Goal: Entertainment & Leisure: Consume media (video, audio)

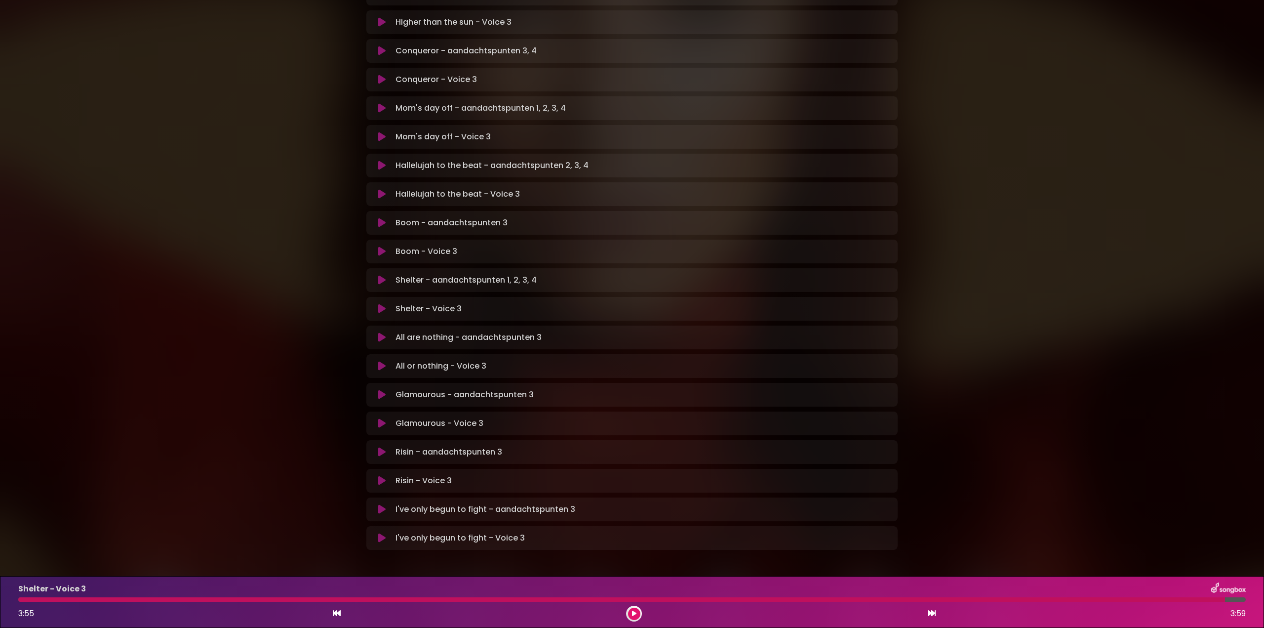
scroll to position [371, 0]
click at [380, 360] on icon at bounding box center [381, 365] width 7 height 10
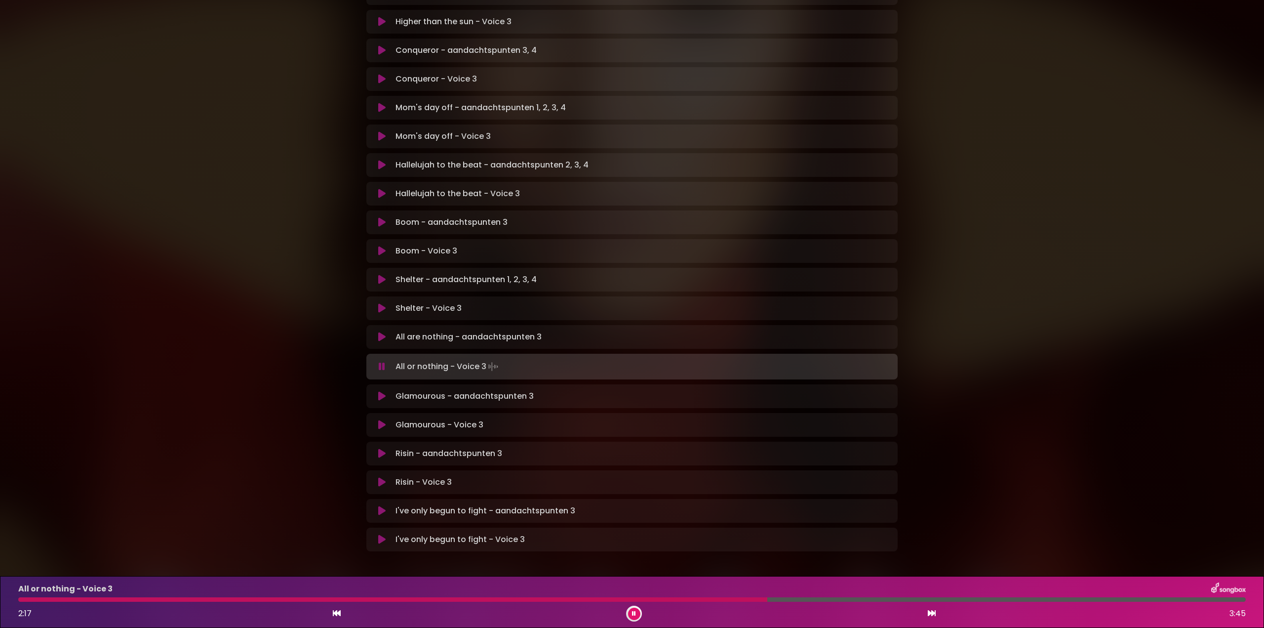
click at [28, 599] on div at bounding box center [392, 599] width 749 height 4
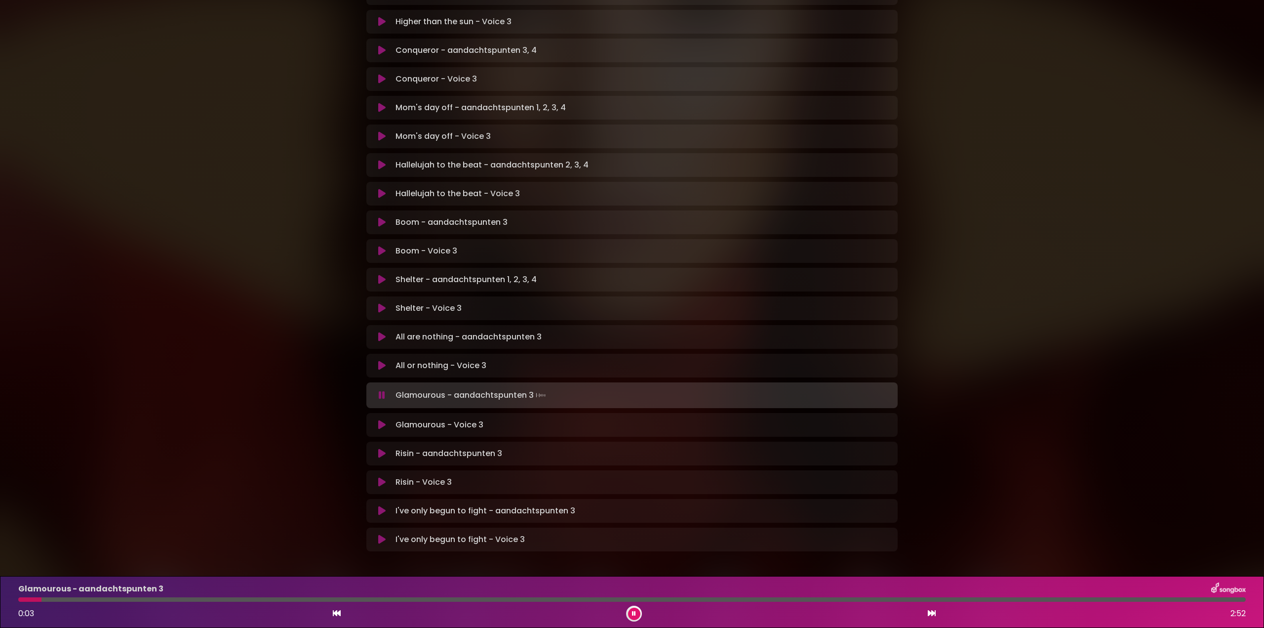
click at [378, 390] on button at bounding box center [381, 395] width 19 height 10
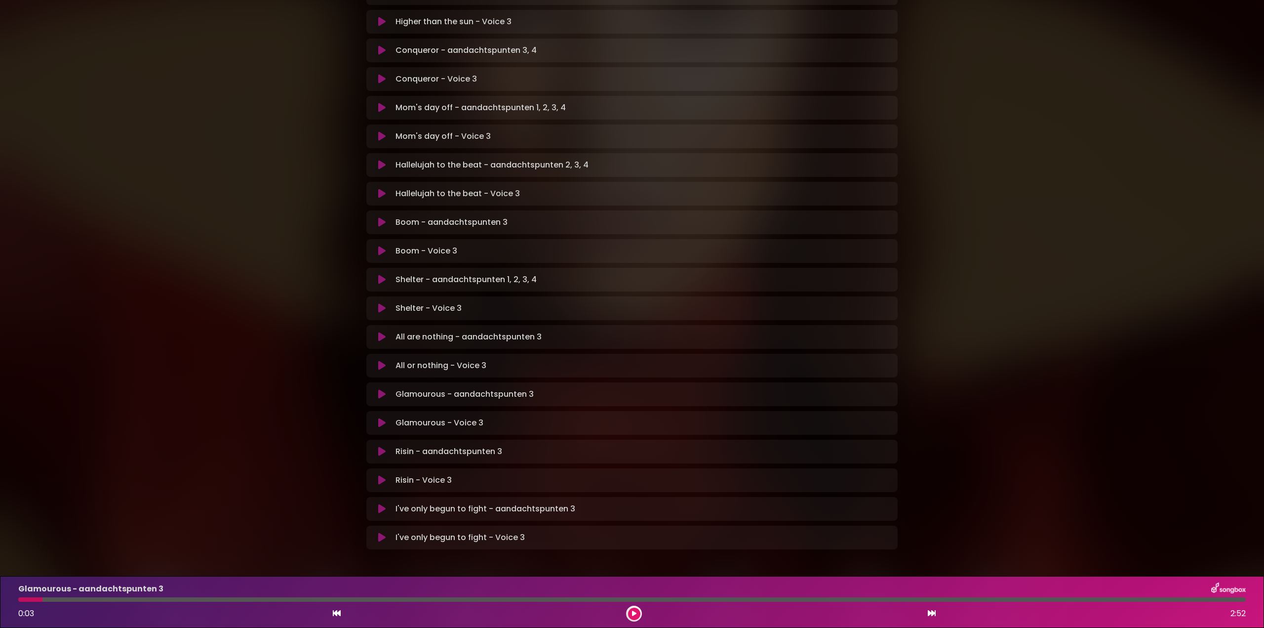
click at [382, 332] on icon at bounding box center [381, 337] width 7 height 10
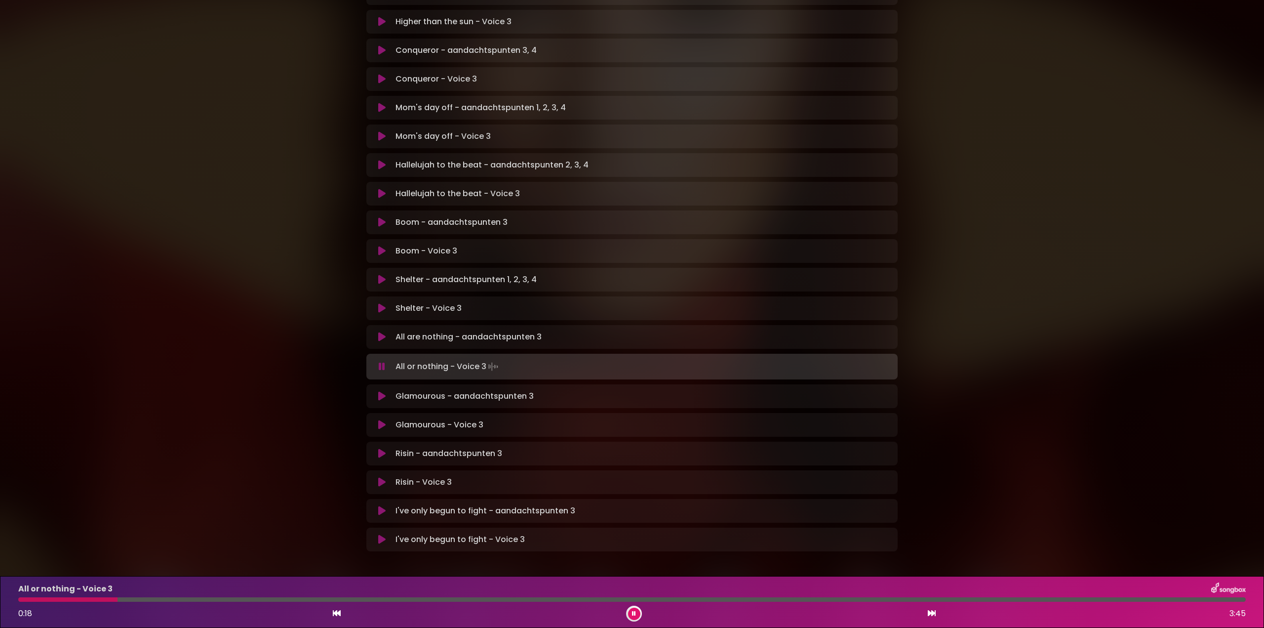
click at [378, 361] on button at bounding box center [381, 366] width 19 height 10
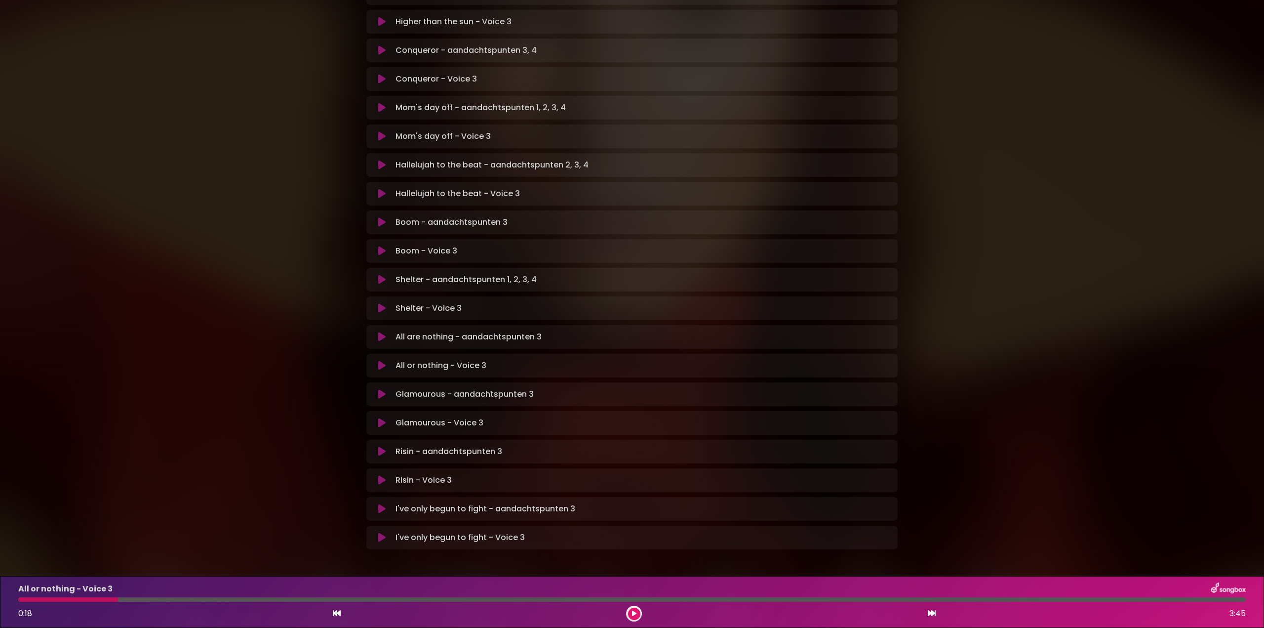
drag, startPoint x: 379, startPoint y: 387, endPoint x: 406, endPoint y: 390, distance: 27.9
click at [379, 418] on icon at bounding box center [381, 423] width 7 height 10
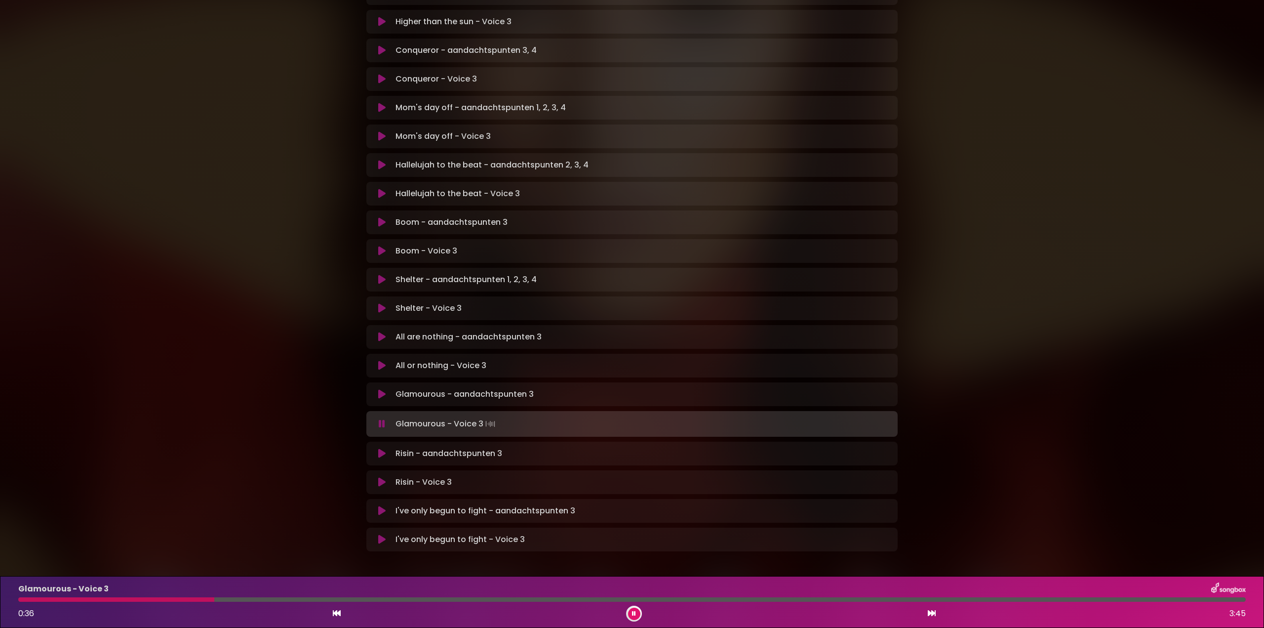
click at [87, 600] on div at bounding box center [116, 599] width 196 height 4
click at [337, 598] on div at bounding box center [249, 599] width 462 height 4
click at [367, 598] on div at bounding box center [241, 599] width 446 height 4
click at [388, 596] on div "Glamourous - Voice 3 1:21 3:45" at bounding box center [631, 601] width 1239 height 39
click at [385, 598] on div at bounding box center [241, 599] width 447 height 4
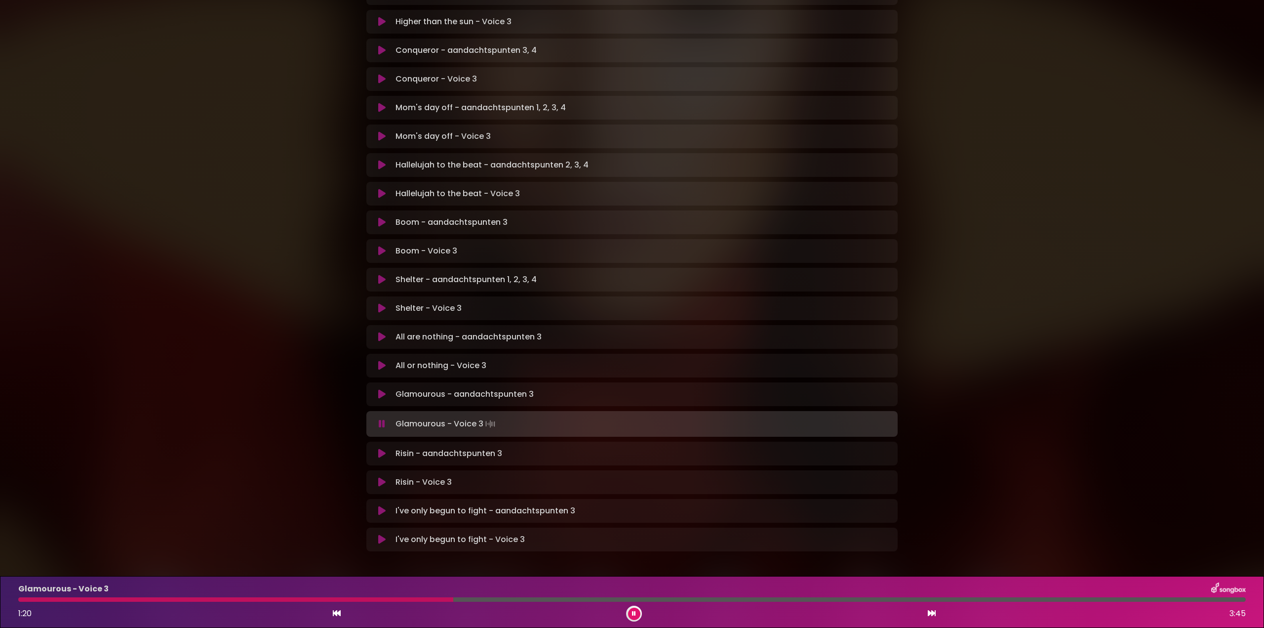
click at [353, 599] on div at bounding box center [235, 599] width 435 height 4
click at [366, 599] on div at bounding box center [242, 599] width 449 height 4
click at [636, 612] on button at bounding box center [634, 613] width 12 height 12
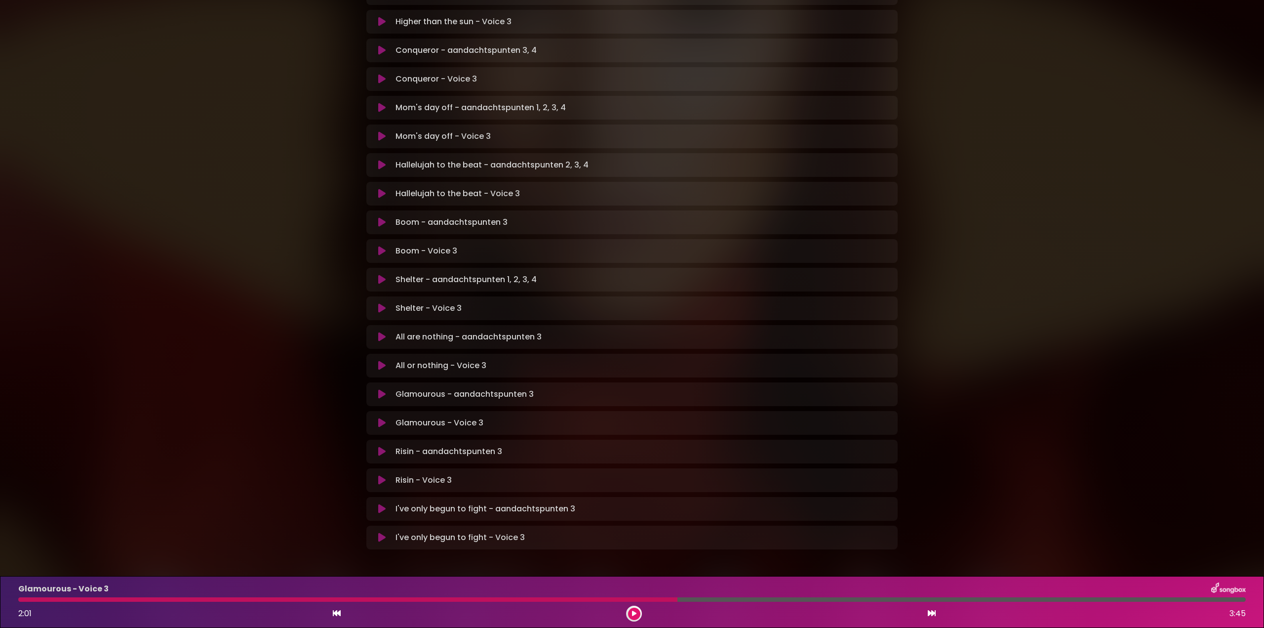
click at [381, 532] on icon at bounding box center [381, 537] width 7 height 10
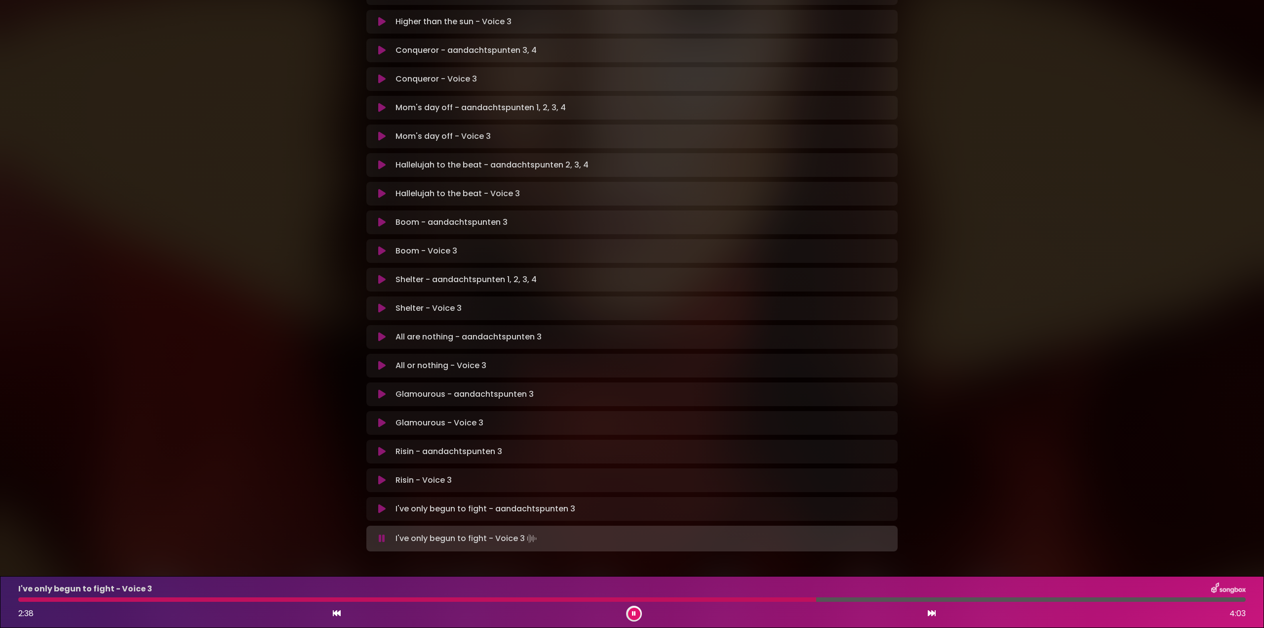
click at [760, 597] on div at bounding box center [417, 599] width 798 height 4
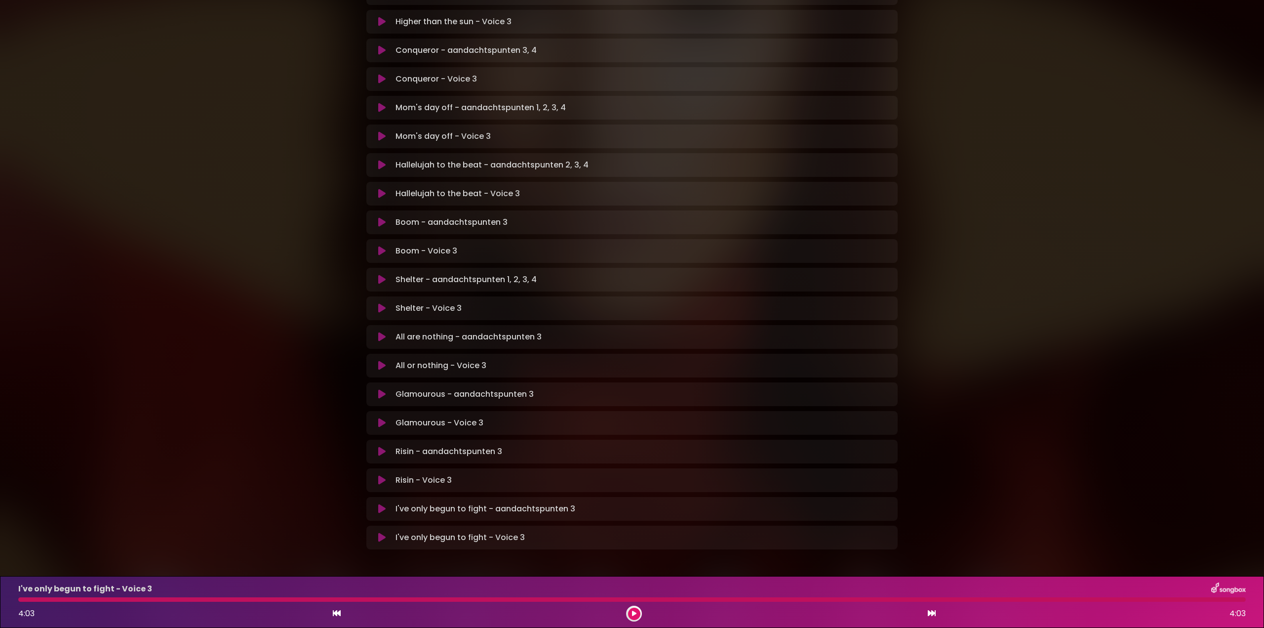
click at [381, 475] on icon at bounding box center [381, 480] width 7 height 10
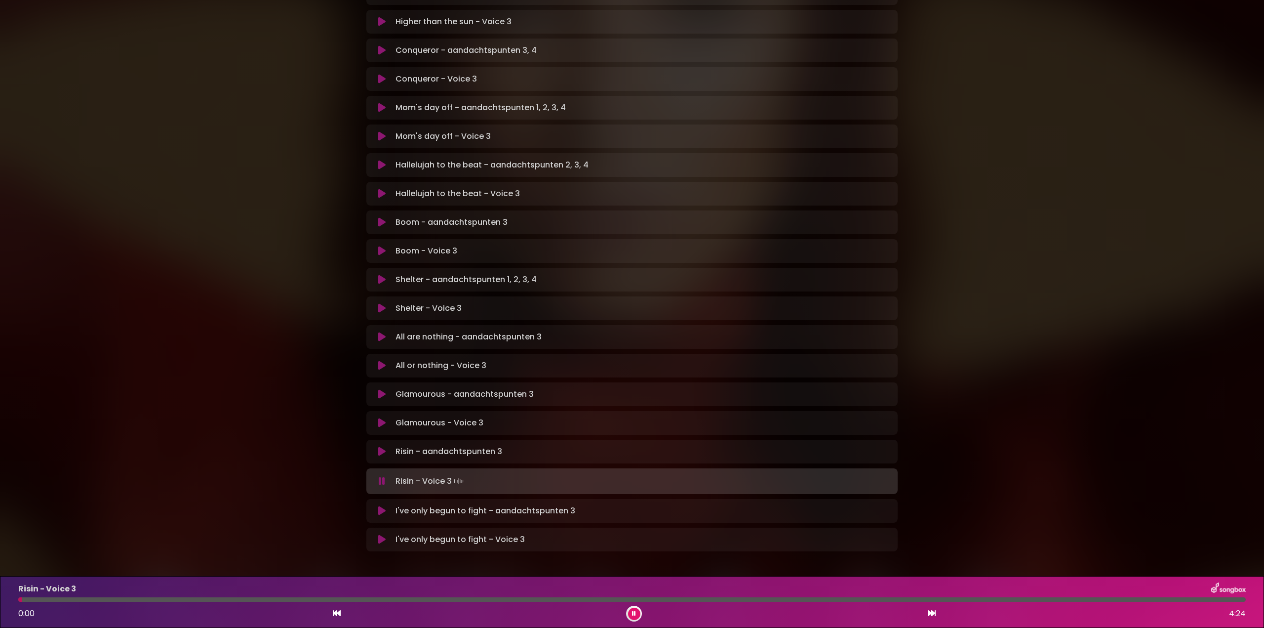
click at [638, 612] on button at bounding box center [634, 613] width 12 height 12
